Goal: Task Accomplishment & Management: Complete application form

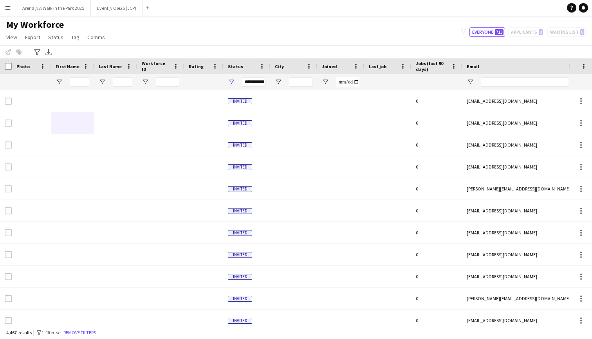
click at [9, 8] on app-icon "Menu" at bounding box center [8, 8] width 6 height 6
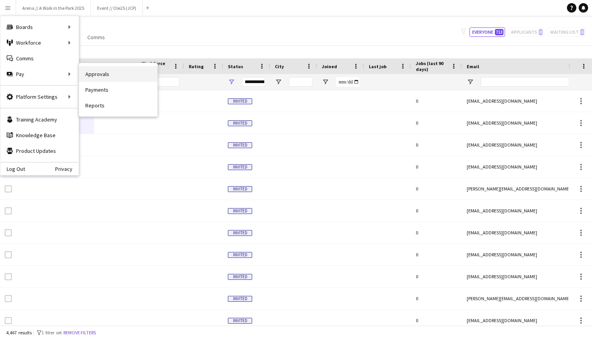
click at [100, 70] on link "Approvals" at bounding box center [118, 74] width 78 height 16
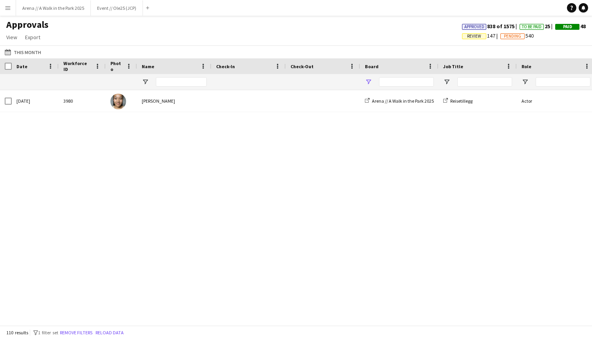
type input "****"
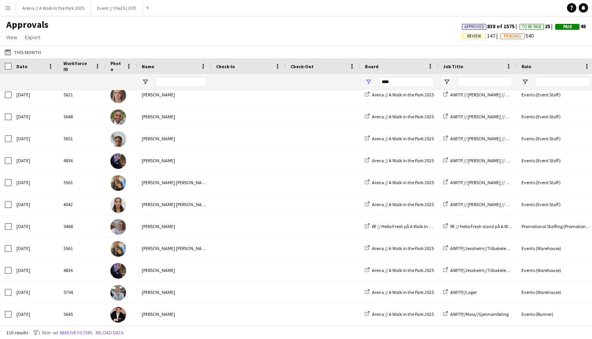
scroll to position [2177, 0]
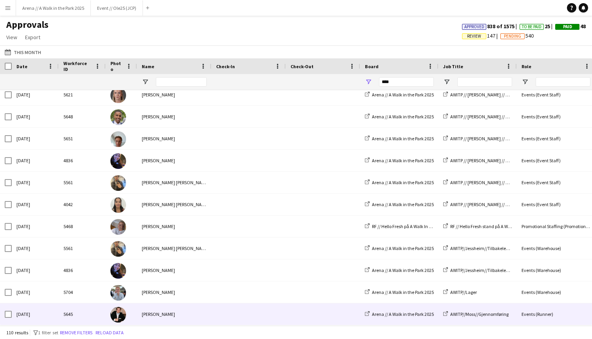
click at [159, 316] on div "[PERSON_NAME]" at bounding box center [174, 314] width 74 height 22
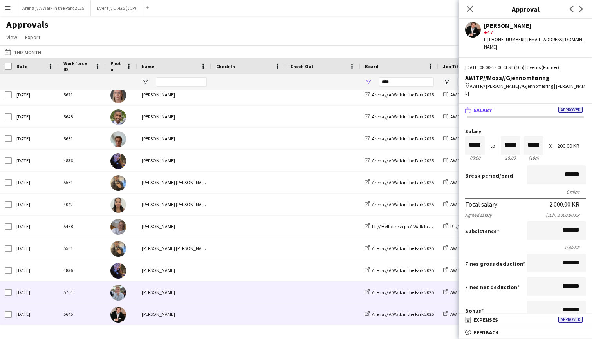
click at [249, 299] on span at bounding box center [248, 292] width 65 height 22
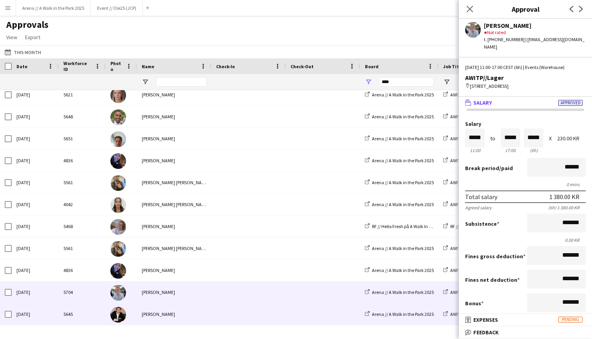
click at [249, 310] on span at bounding box center [248, 314] width 65 height 22
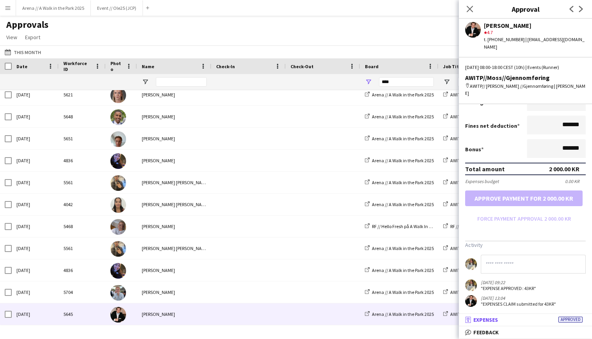
click at [504, 320] on mat-panel-title "receipt Expenses Approved" at bounding box center [524, 319] width 130 height 7
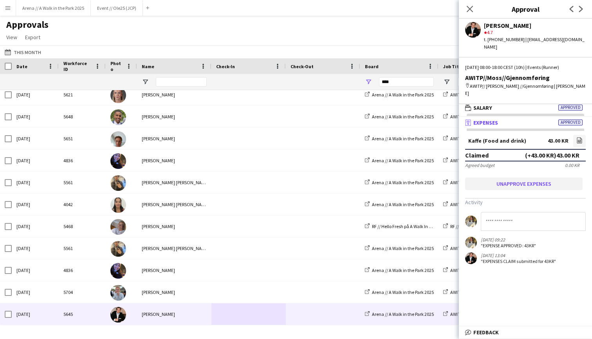
click at [522, 177] on button "Unapprove expenses" at bounding box center [523, 183] width 117 height 13
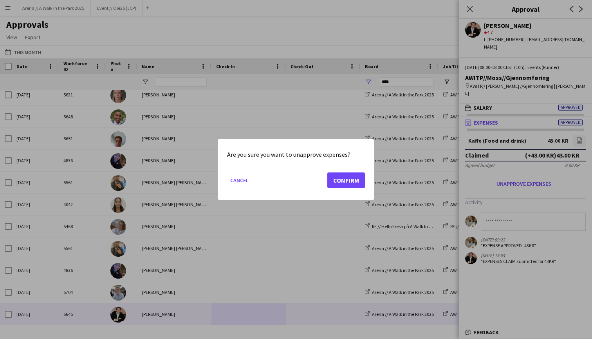
click at [347, 181] on button "Confirm" at bounding box center [346, 180] width 38 height 16
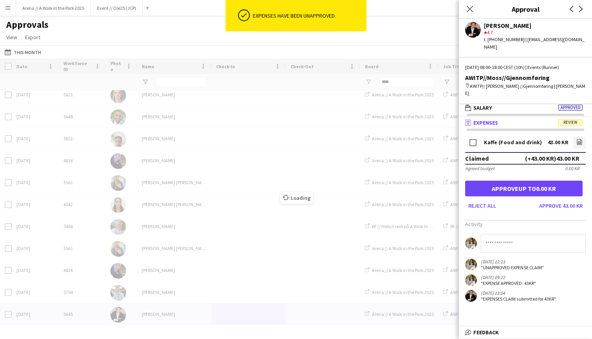
click at [563, 119] on span "Review" at bounding box center [570, 122] width 24 height 6
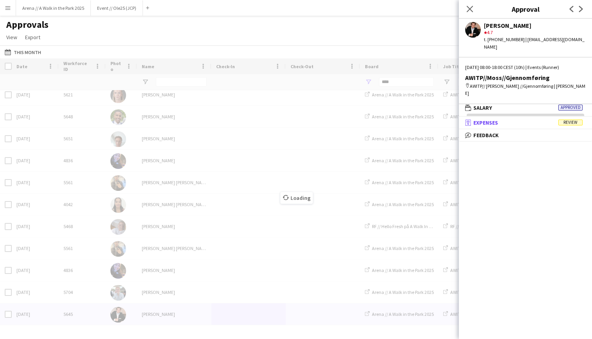
click at [564, 119] on span "Review" at bounding box center [570, 122] width 24 height 6
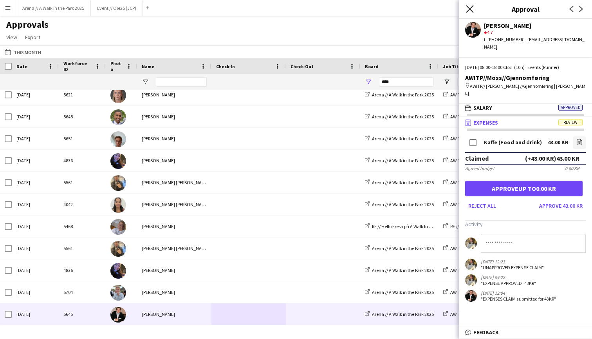
click at [471, 10] on icon at bounding box center [469, 8] width 7 height 7
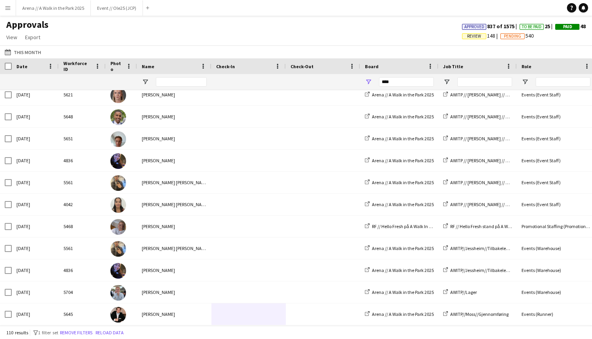
click at [10, 12] on button "Menu" at bounding box center [8, 8] width 16 height 16
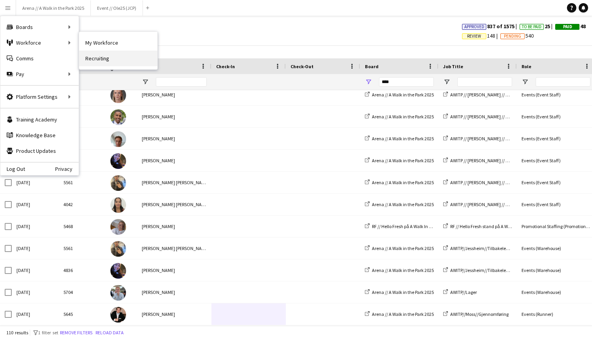
click at [104, 62] on link "Recruiting" at bounding box center [118, 59] width 78 height 16
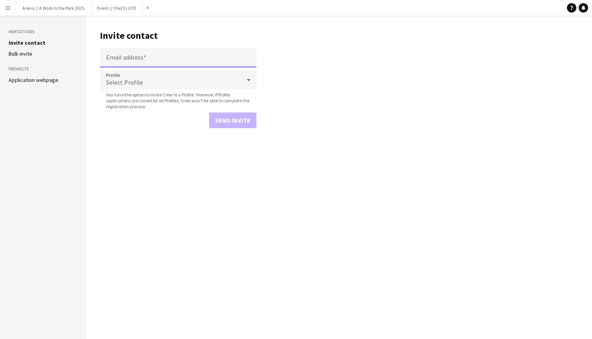
click at [135, 58] on input "Email address" at bounding box center [178, 58] width 157 height 20
paste input "**********"
type input "**********"
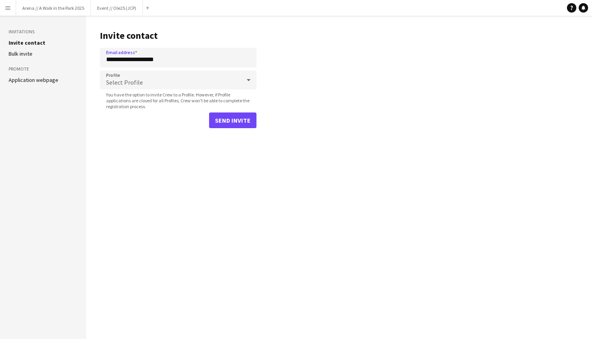
click at [155, 87] on div "Select Profile" at bounding box center [170, 79] width 141 height 19
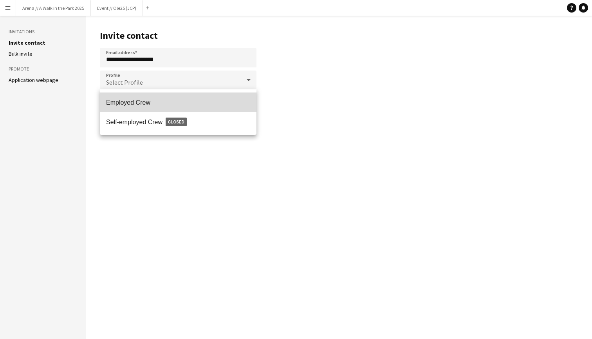
click at [148, 105] on span "Employed Crew" at bounding box center [178, 102] width 144 height 7
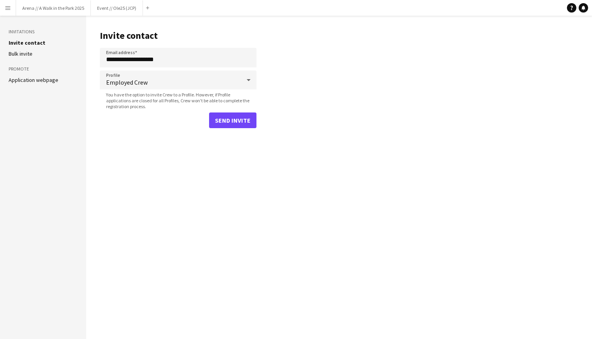
click at [243, 116] on button "Send invite" at bounding box center [232, 120] width 47 height 16
